Goal: Navigation & Orientation: Find specific page/section

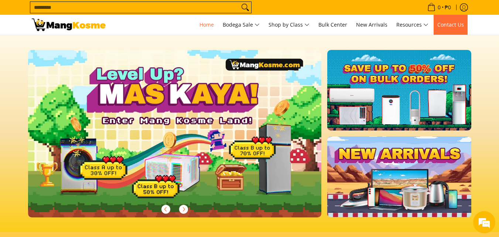
click at [458, 25] on span "Contact Us" at bounding box center [450, 24] width 27 height 7
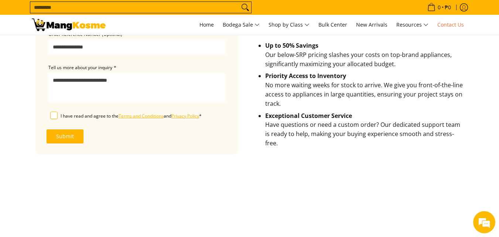
scroll to position [222, 0]
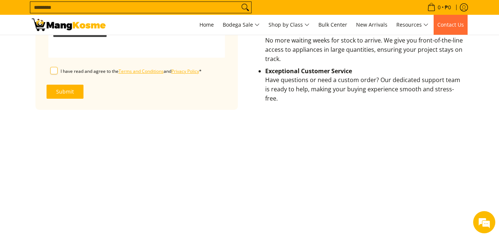
click at [455, 25] on span "Contact Us" at bounding box center [450, 24] width 27 height 7
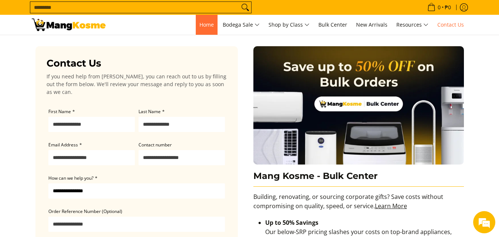
click at [209, 26] on span "Home" at bounding box center [207, 24] width 14 height 7
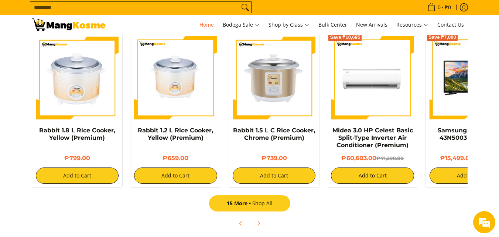
scroll to position [0, 587]
click at [265, 204] on link "15 More Shop All" at bounding box center [249, 203] width 81 height 16
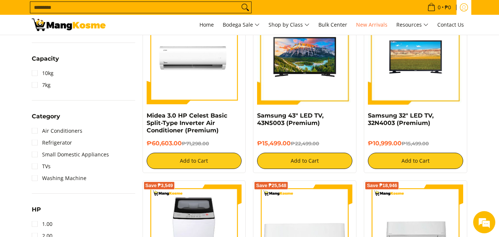
click at [462, 6] on icon "Log in" at bounding box center [464, 7] width 8 height 8
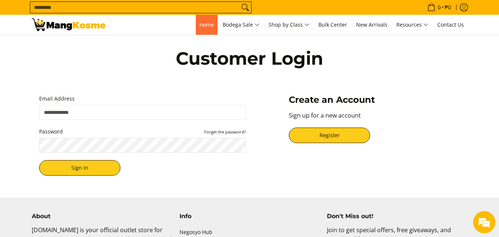
click at [204, 24] on span "Home" at bounding box center [207, 24] width 14 height 7
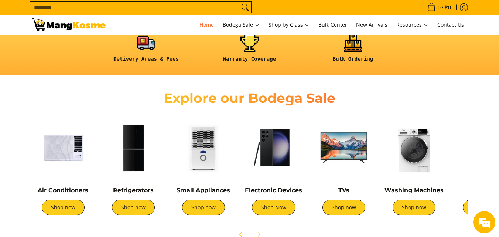
scroll to position [259, 0]
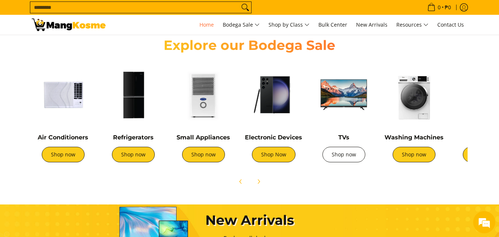
click at [338, 156] on link "Shop now" at bounding box center [344, 155] width 43 height 16
